Goal: Task Accomplishment & Management: Use online tool/utility

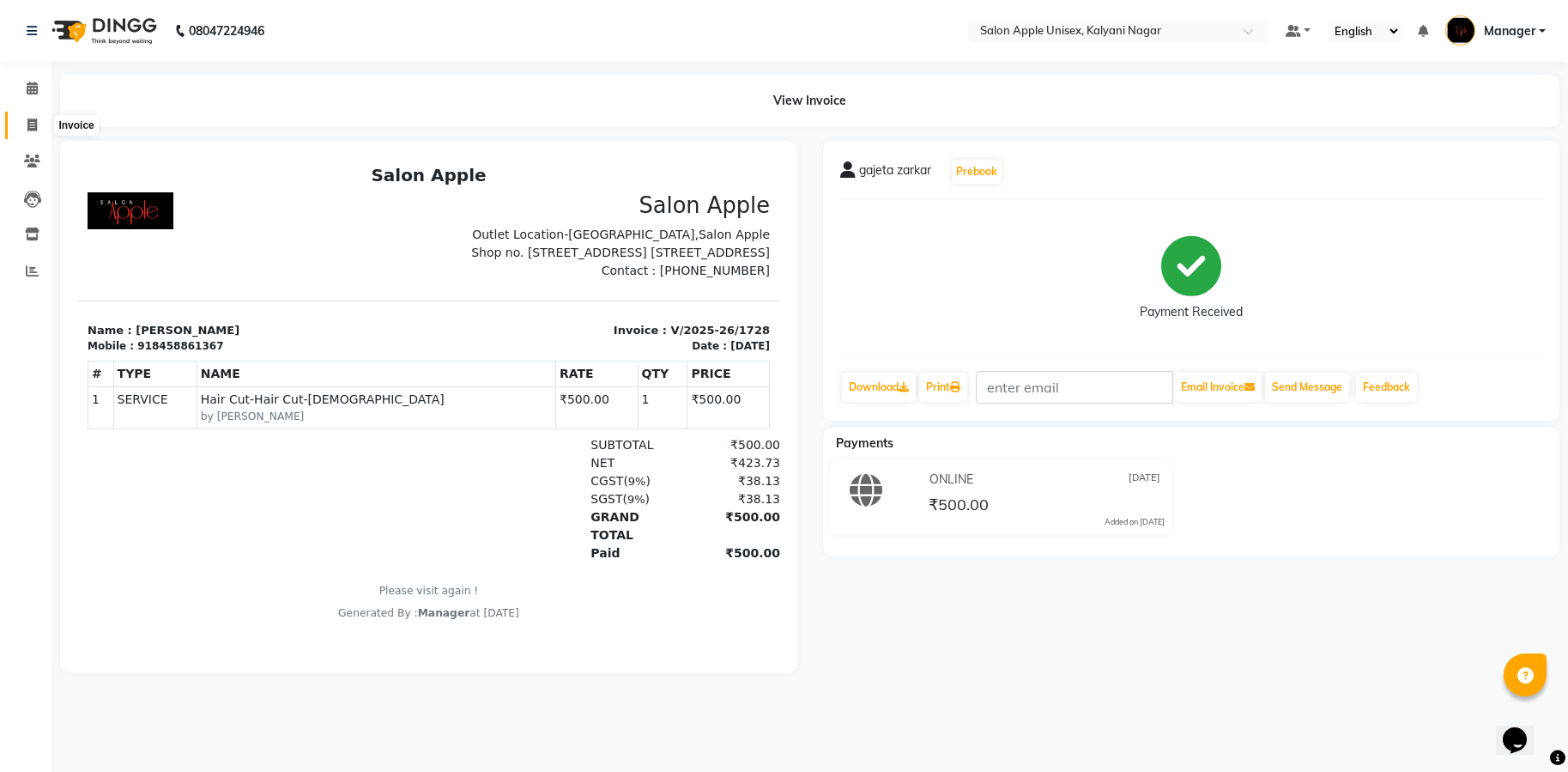
click at [26, 124] on span at bounding box center [32, 126] width 31 height 20
select select "119"
select select "service"
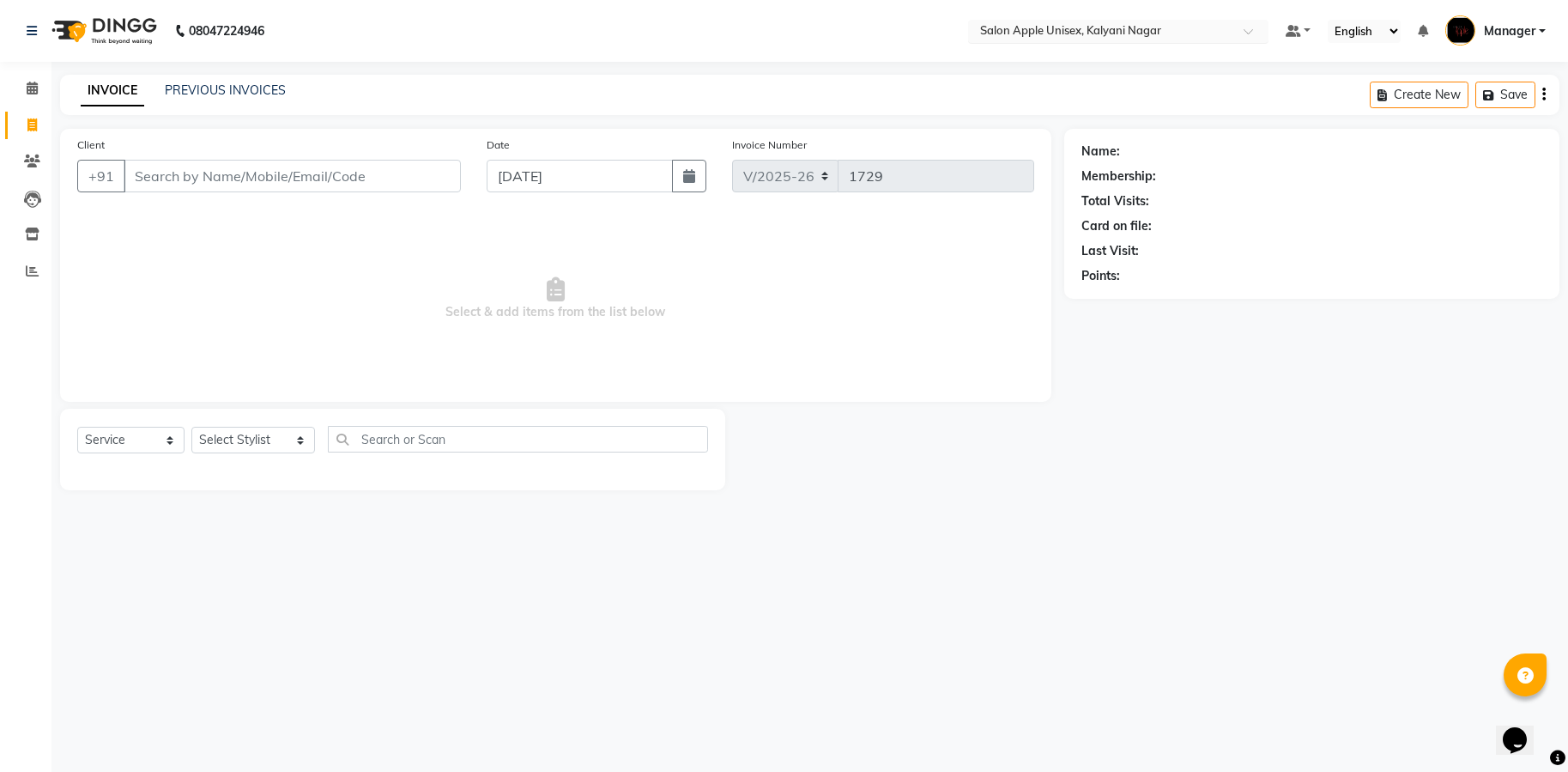
click at [1248, 34] on span at bounding box center [1255, 35] width 22 height 17
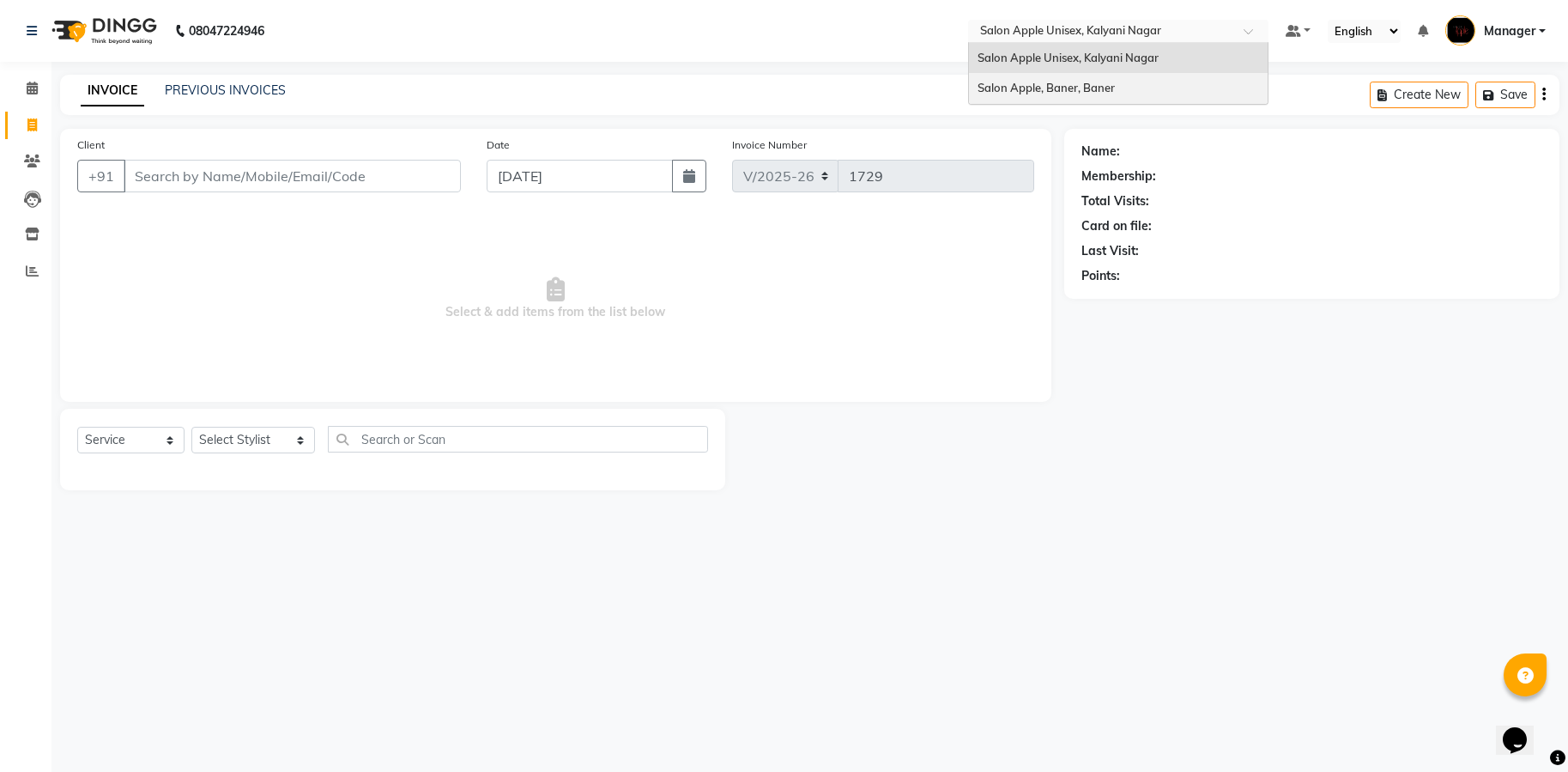
click at [1176, 75] on div "Salon Apple, Baner, Baner" at bounding box center [1118, 88] width 298 height 31
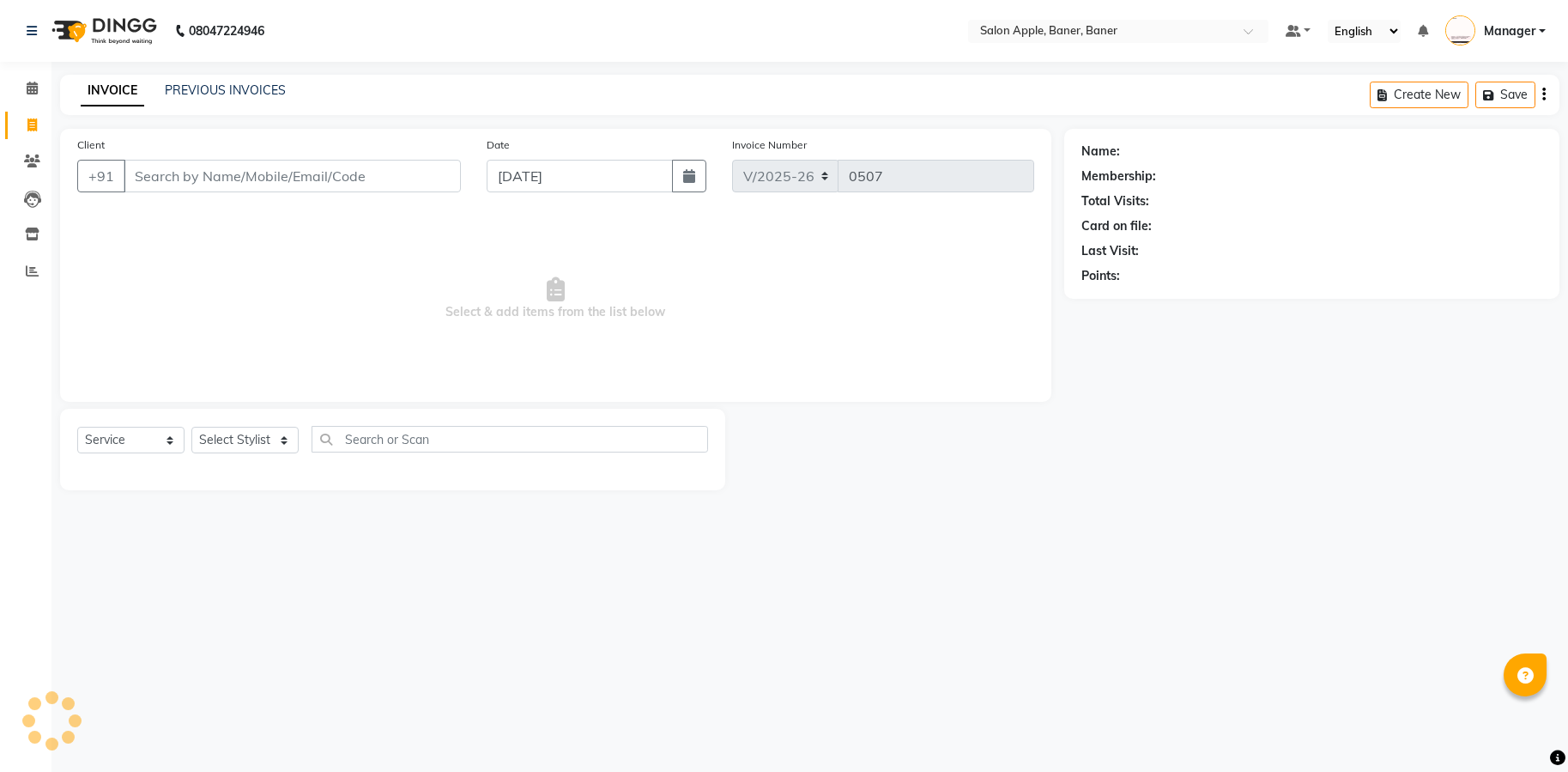
select select "771"
select select "service"
click at [31, 82] on icon at bounding box center [32, 88] width 11 height 13
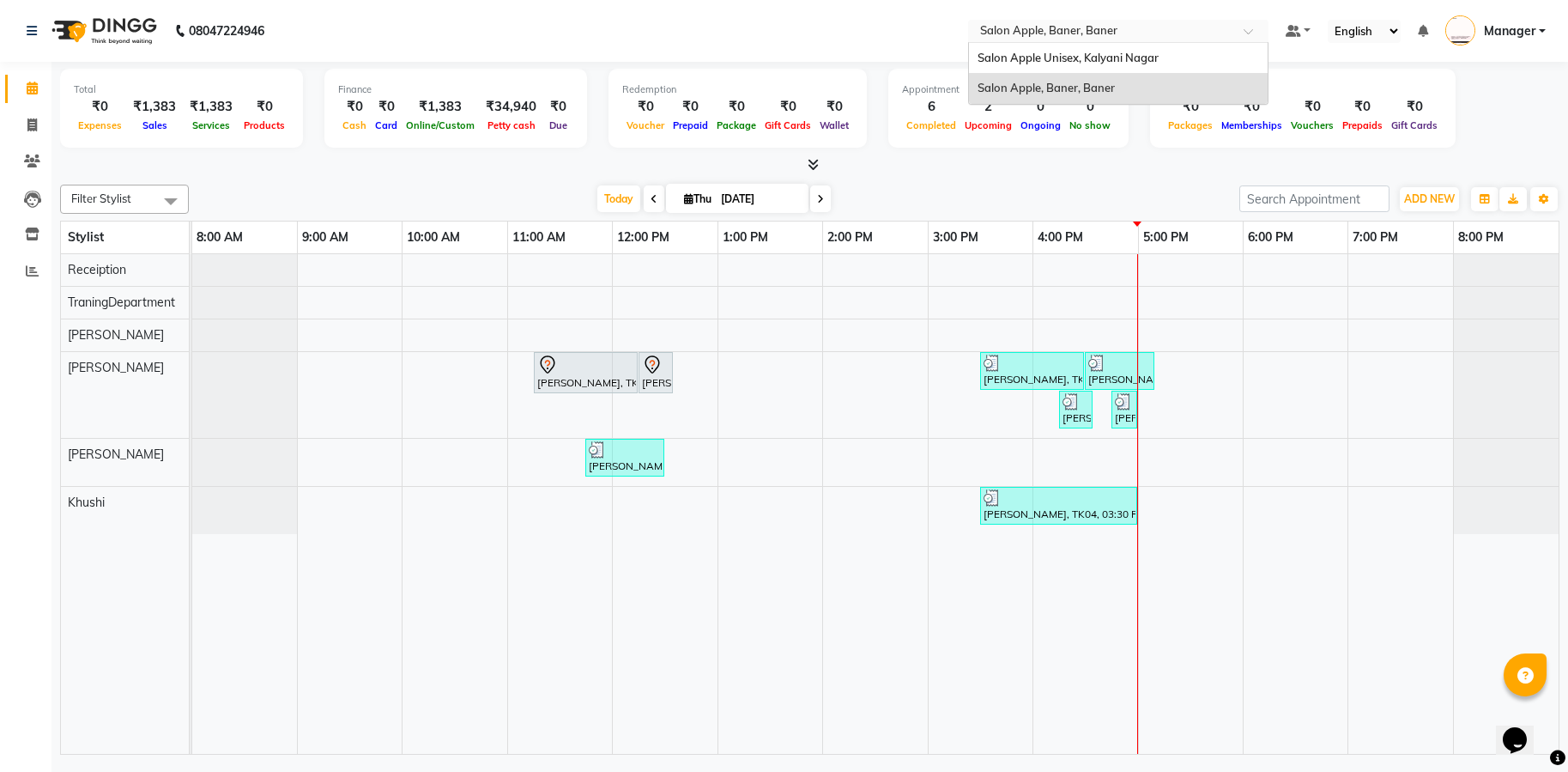
click at [1244, 30] on span at bounding box center [1255, 35] width 22 height 17
click at [1235, 49] on div "Salon Apple Unisex, Kalyani Nagar" at bounding box center [1118, 58] width 298 height 31
